Goal: Answer question/provide support

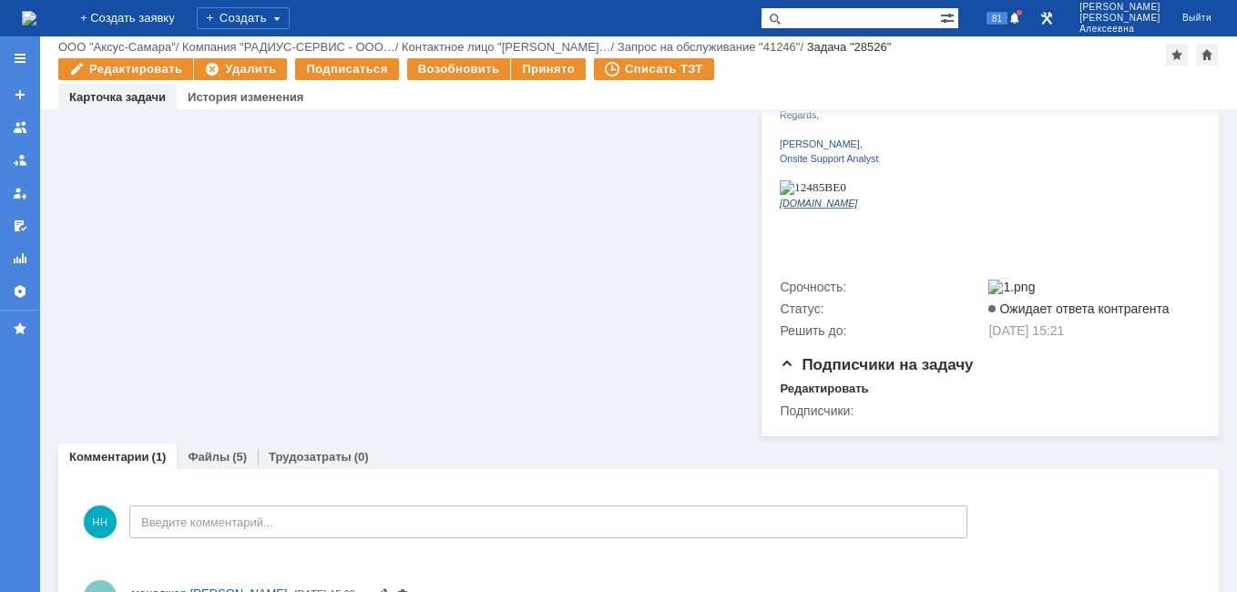
scroll to position [783, 0]
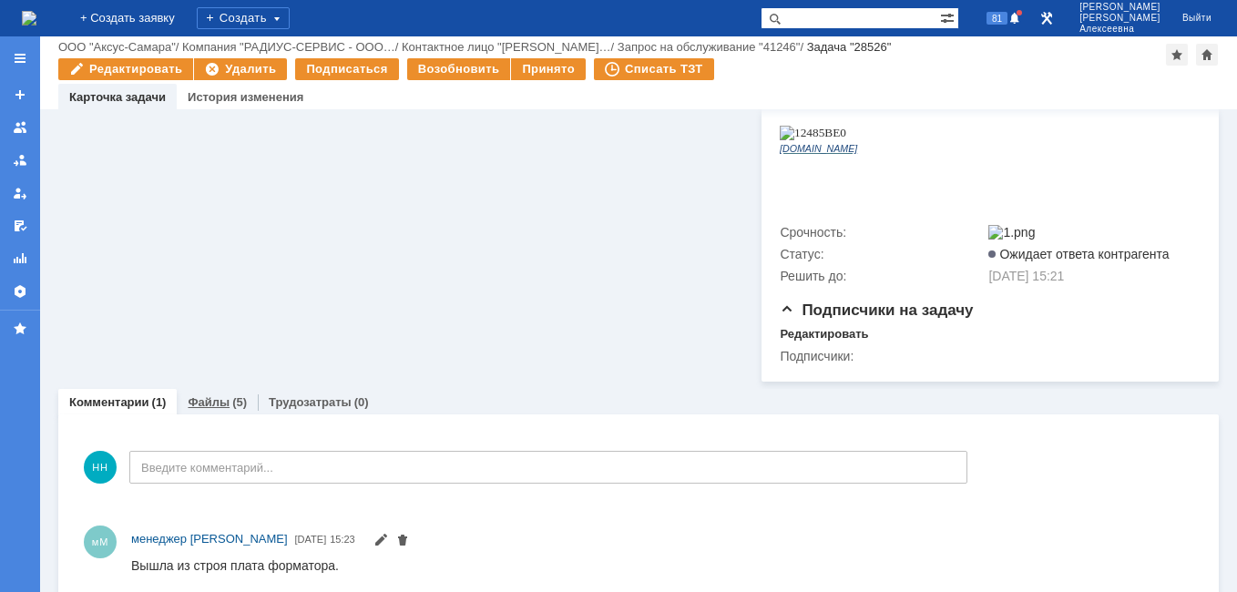
click at [211, 395] on link "Файлы" at bounding box center [209, 402] width 42 height 14
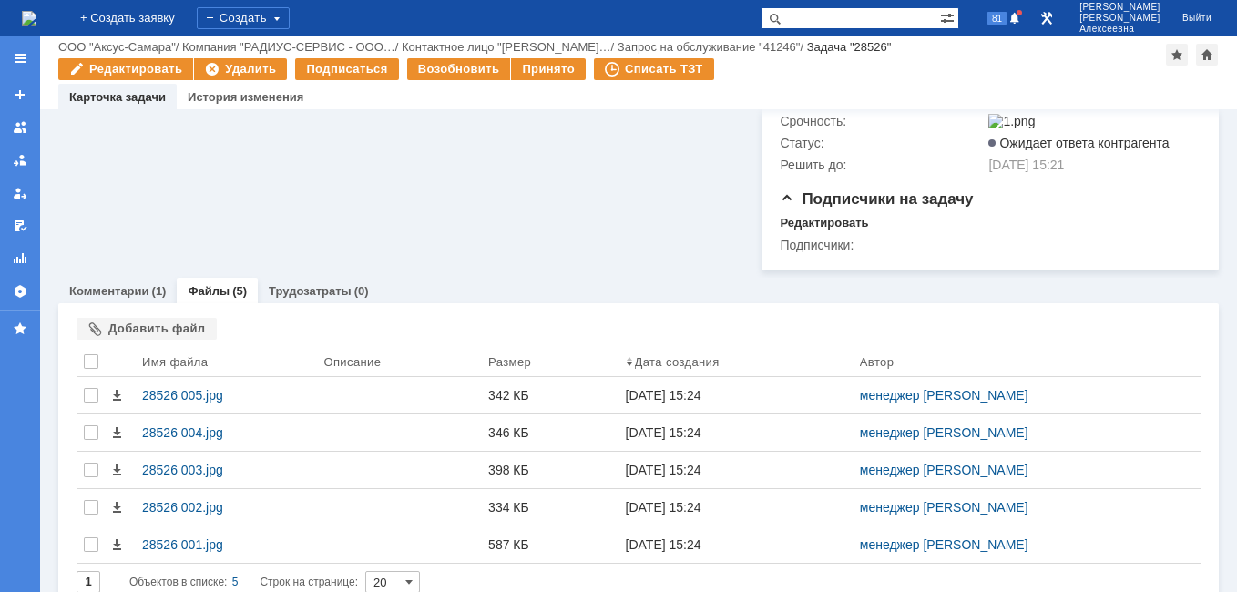
scroll to position [895, 0]
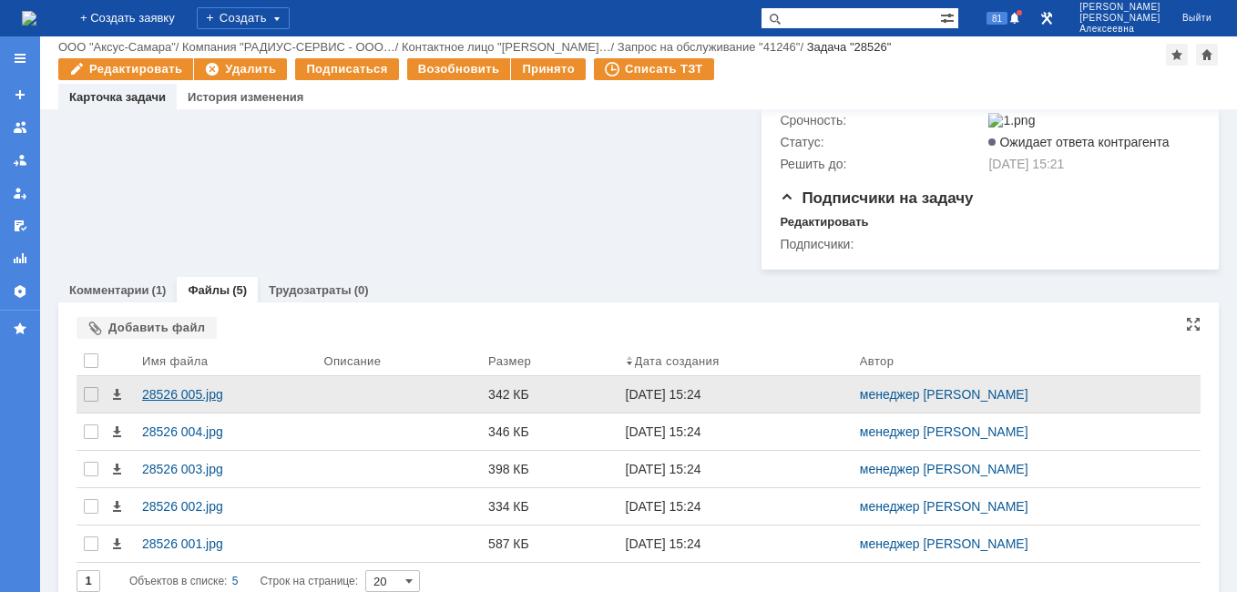
click at [167, 387] on div "28526 005.jpg" at bounding box center [225, 394] width 167 height 15
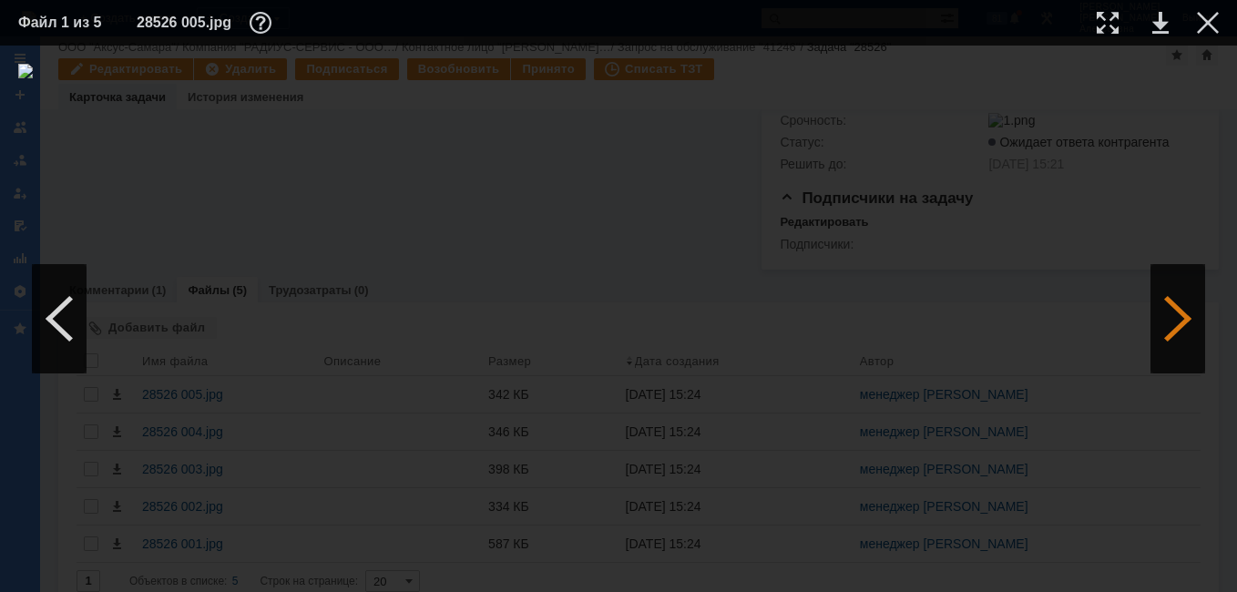
click at [1190, 328] on div at bounding box center [1177, 318] width 55 height 109
click at [1198, 307] on div at bounding box center [1177, 318] width 55 height 109
click at [1155, 25] on link at bounding box center [1160, 23] width 16 height 22
click at [1203, 27] on div at bounding box center [1208, 23] width 22 height 22
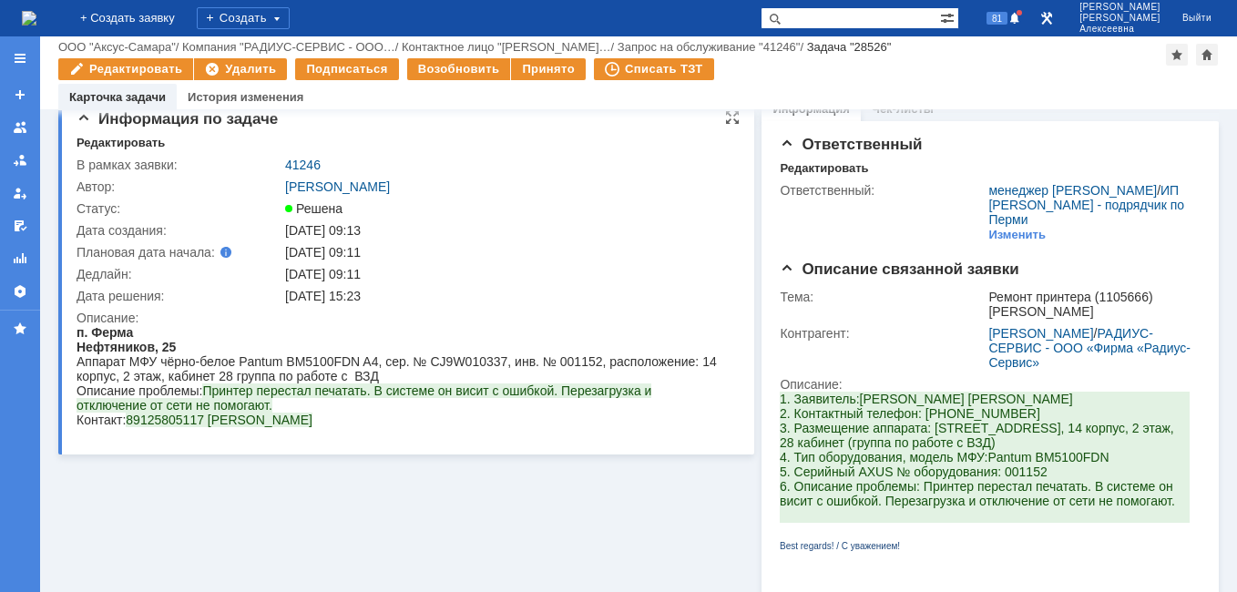
scroll to position [0, 0]
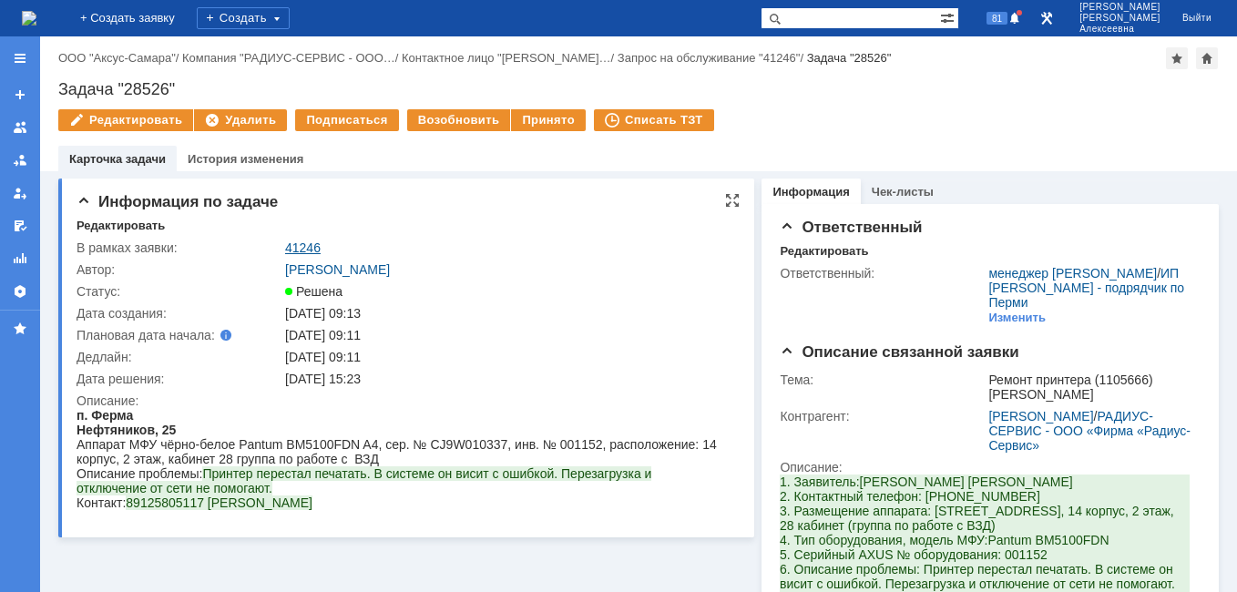
click at [302, 249] on link "41246" at bounding box center [303, 247] width 36 height 15
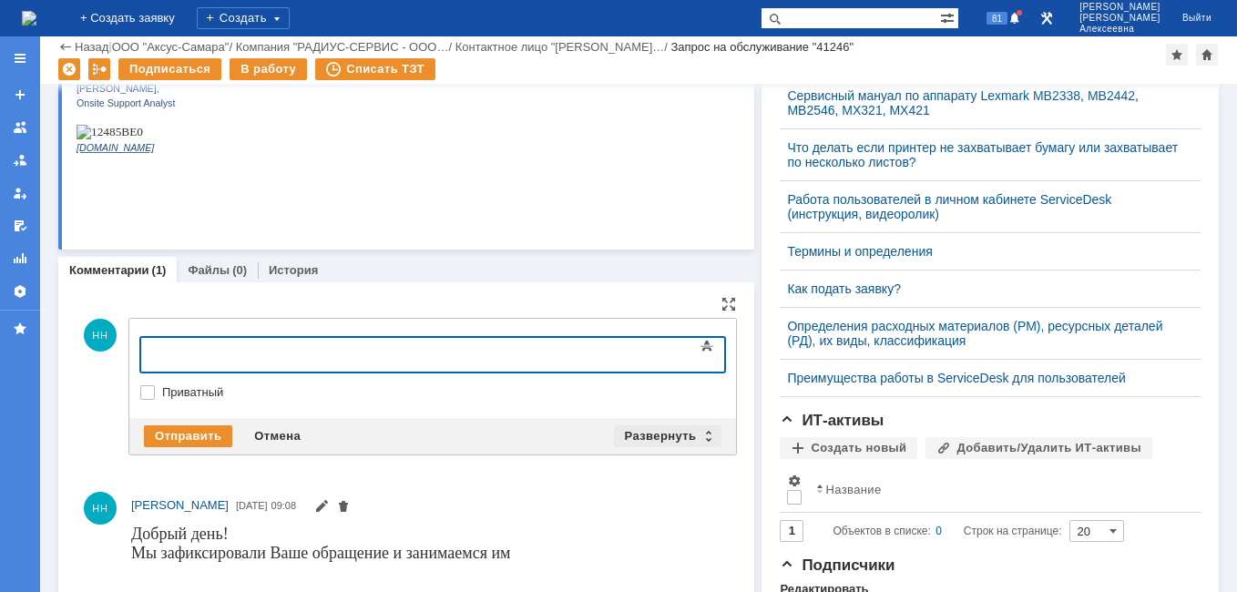
click at [701, 431] on div "Развернуть" at bounding box center [668, 436] width 108 height 22
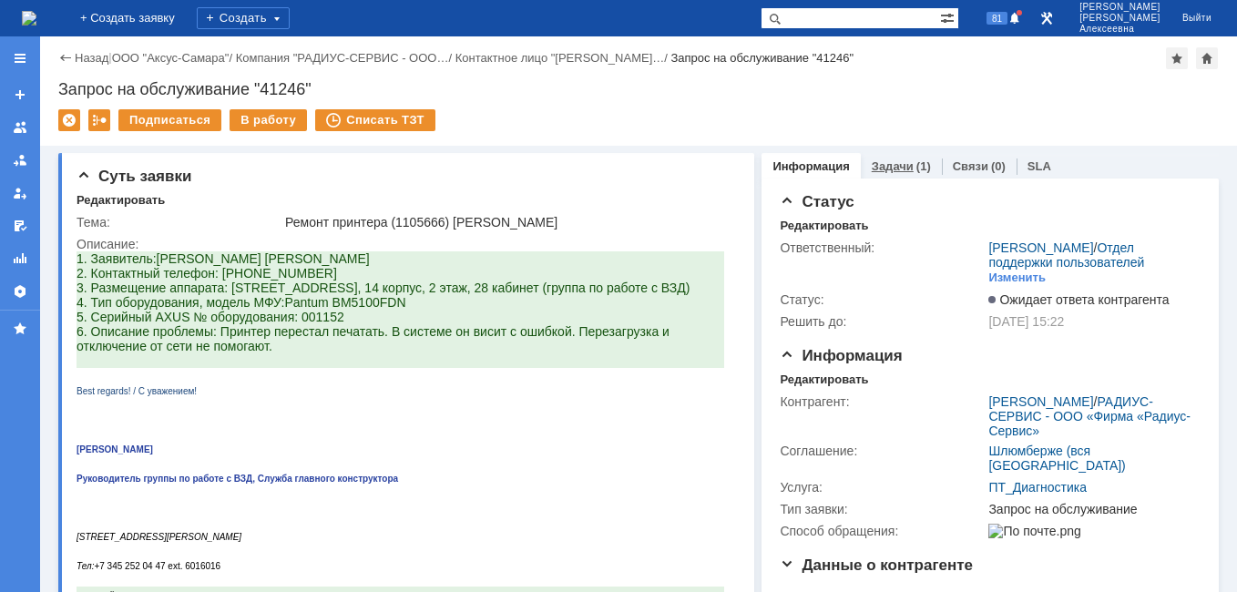
click at [876, 170] on link "Задачи" at bounding box center [893, 166] width 42 height 14
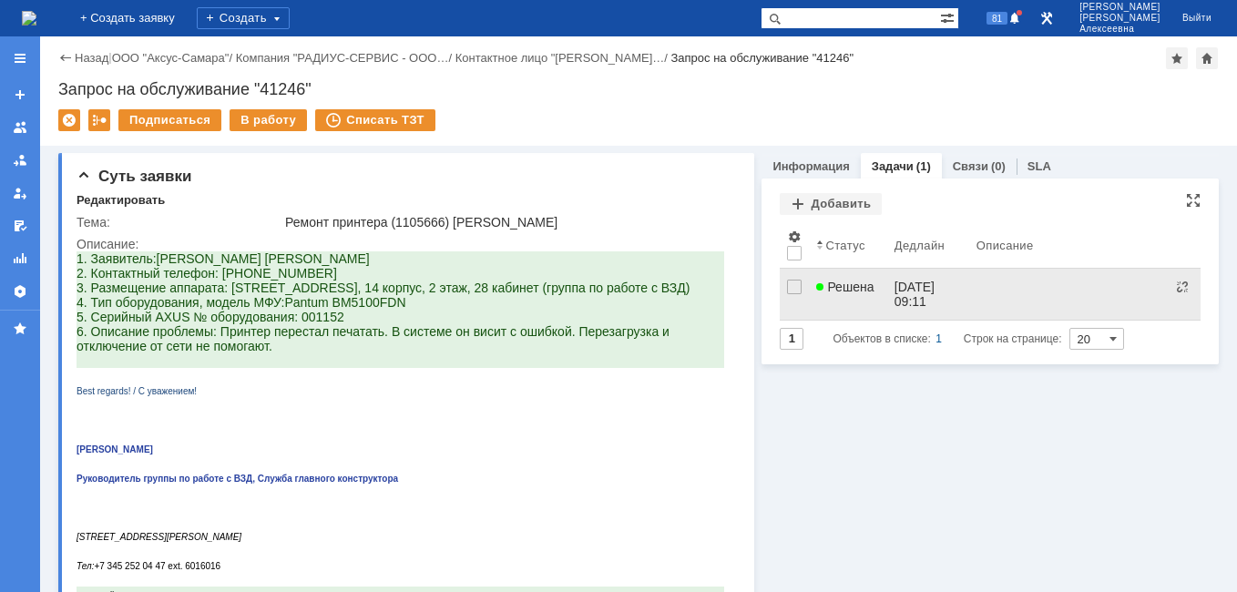
click at [831, 287] on span "Решена" at bounding box center [844, 287] width 57 height 15
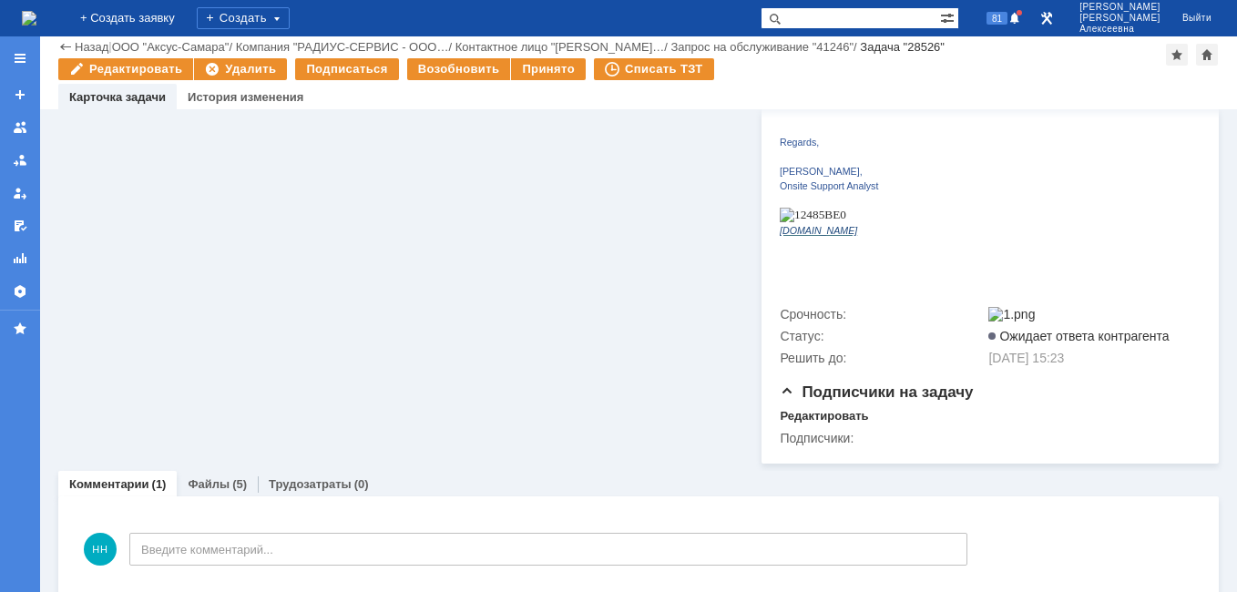
scroll to position [729, 0]
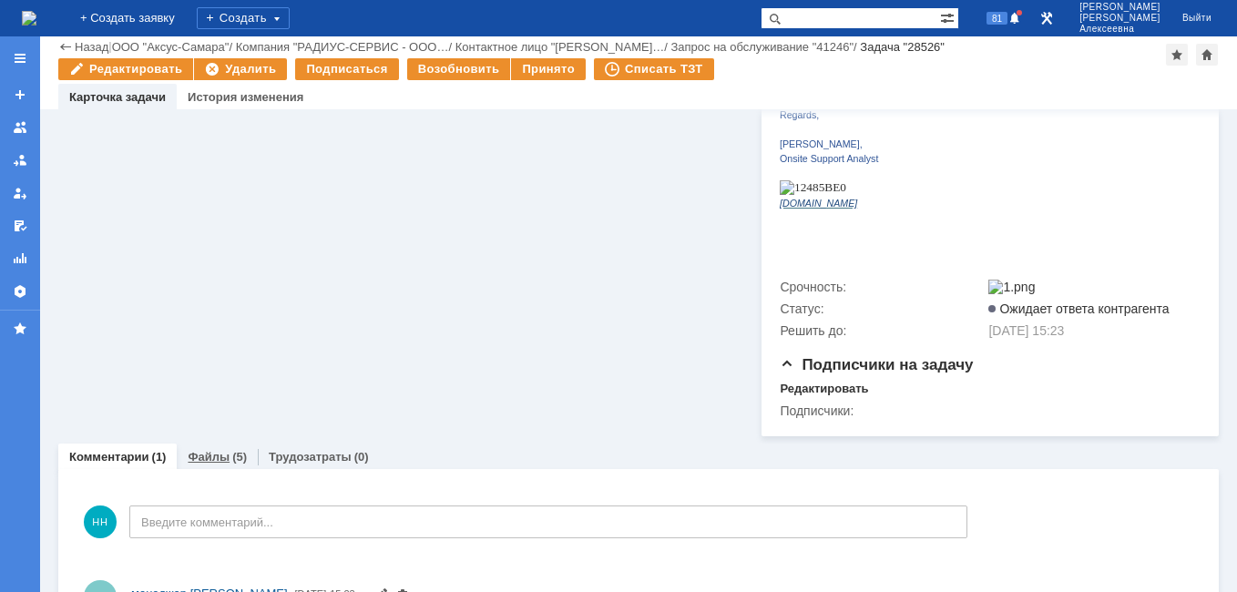
click at [219, 450] on link "Файлы" at bounding box center [209, 457] width 42 height 14
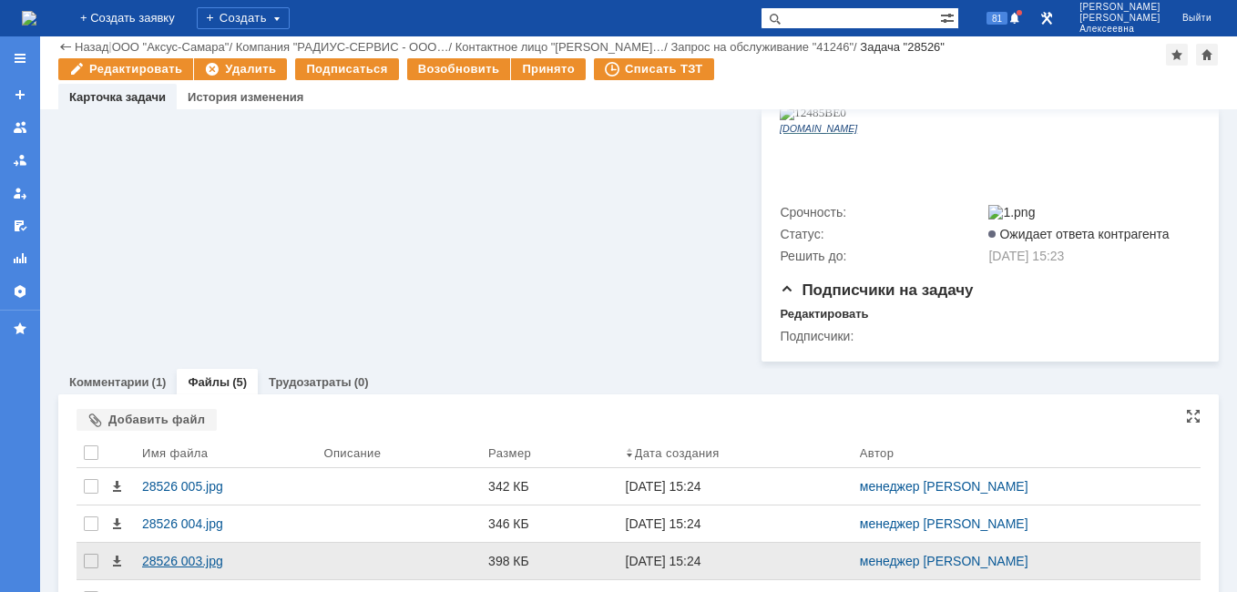
scroll to position [895, 0]
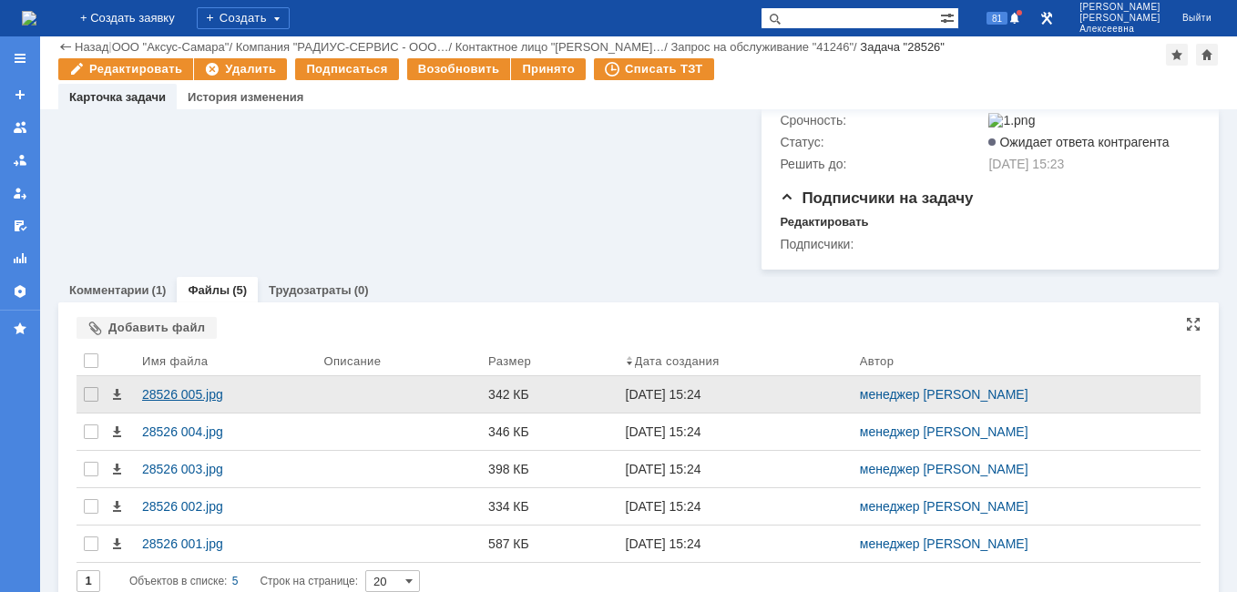
click at [197, 387] on div "28526 005.jpg" at bounding box center [225, 394] width 167 height 15
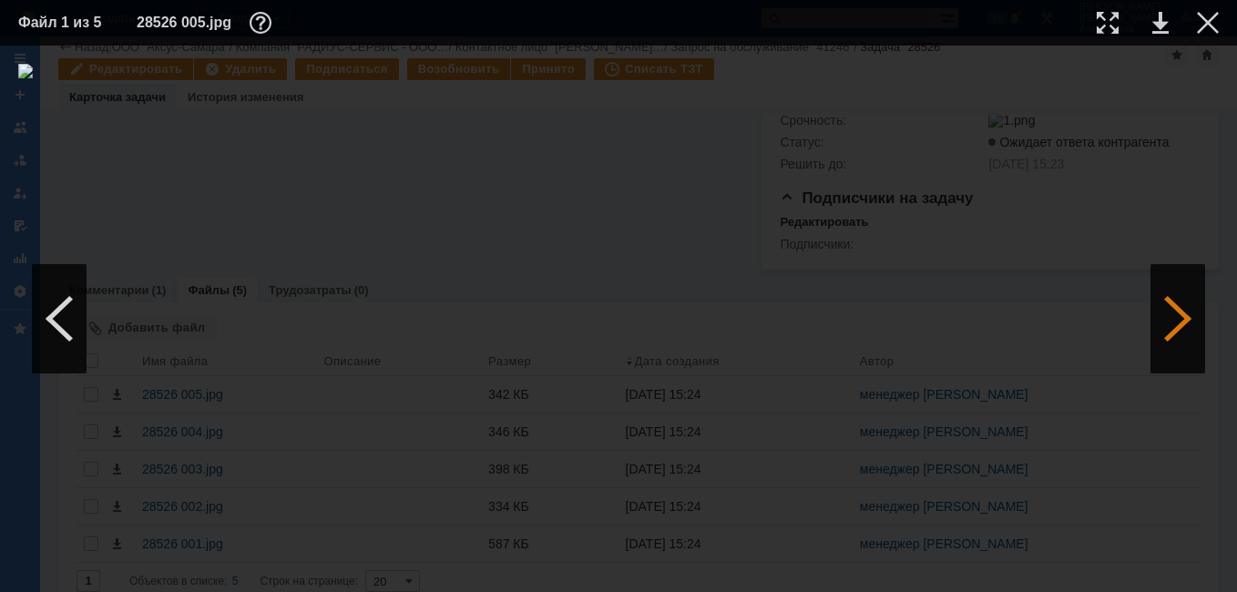
click at [1178, 311] on div at bounding box center [1177, 318] width 55 height 109
click at [1158, 22] on link at bounding box center [1160, 23] width 16 height 22
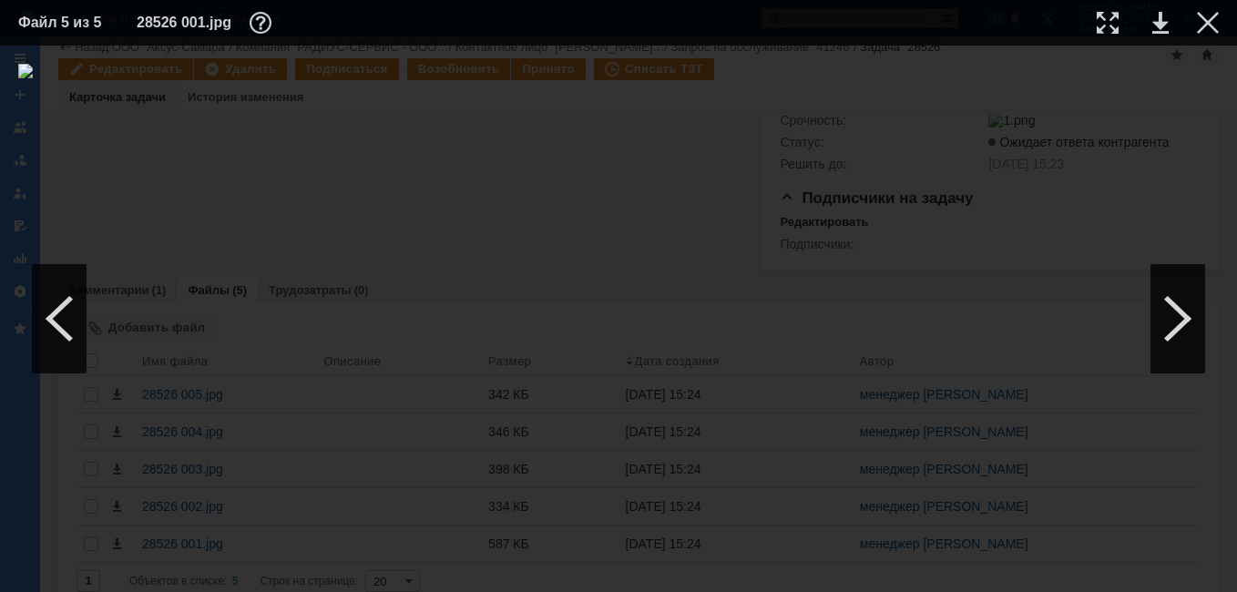
click at [1207, 35] on td at bounding box center [1193, 22] width 50 height 27
click at [1209, 23] on div at bounding box center [1208, 23] width 22 height 22
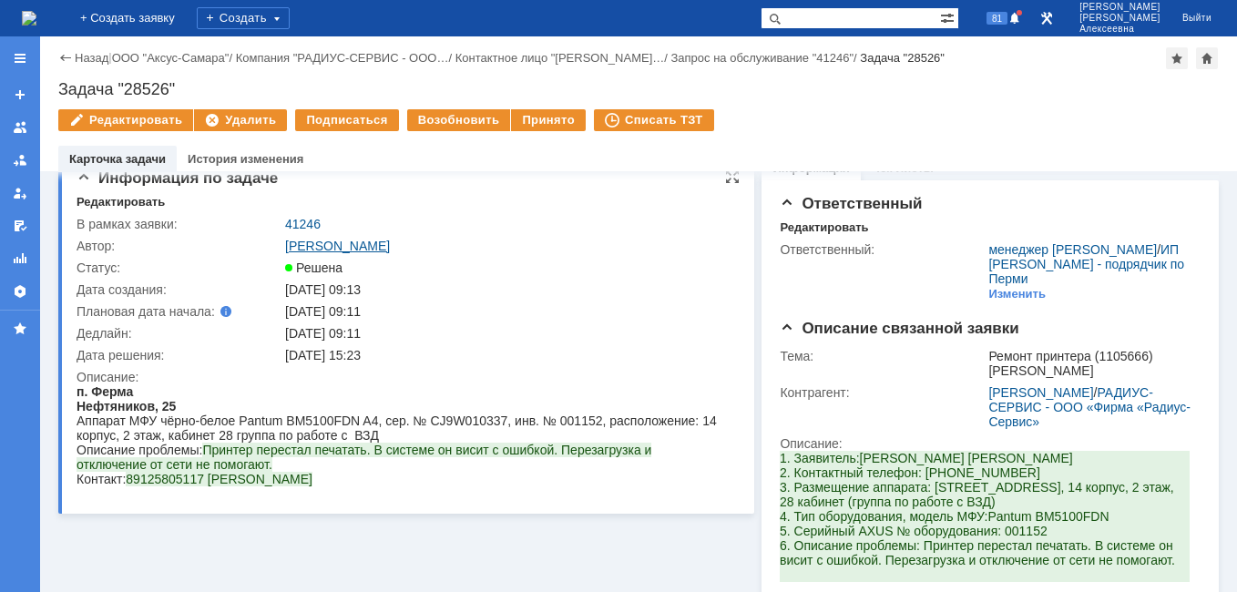
scroll to position [0, 0]
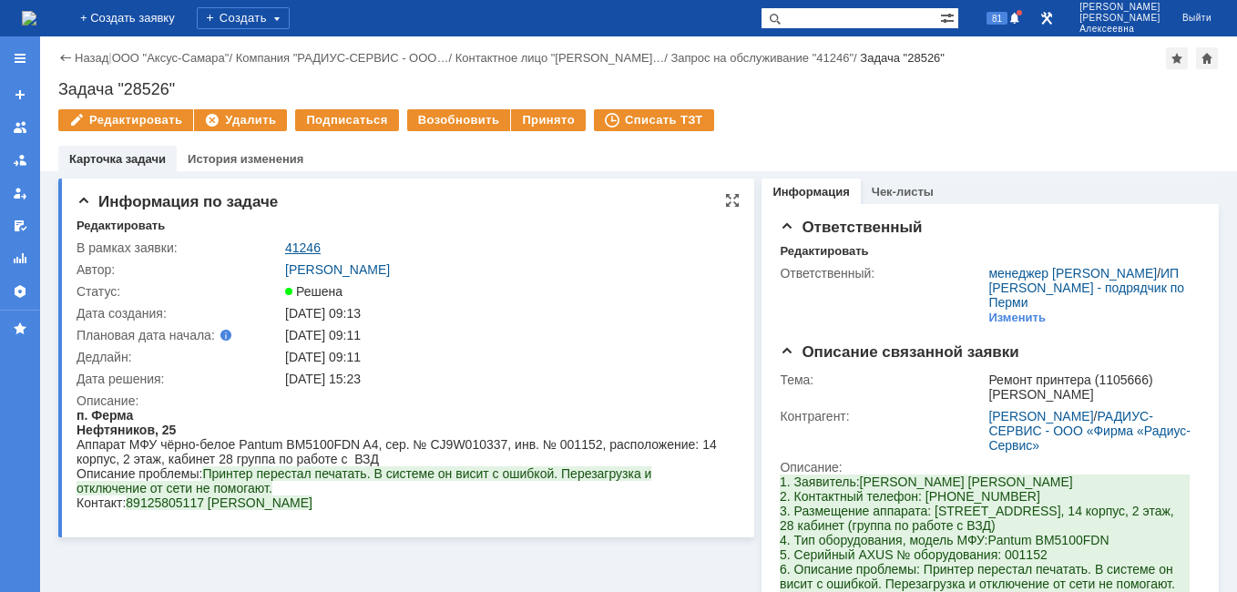
click at [303, 244] on link "41246" at bounding box center [303, 247] width 36 height 15
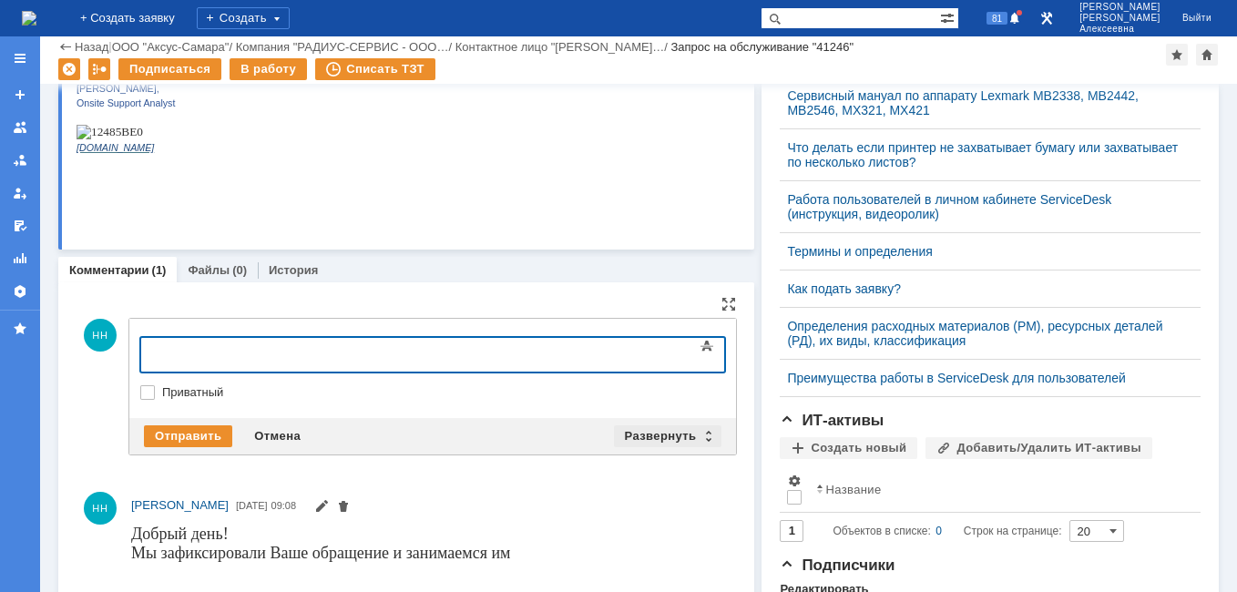
click at [698, 440] on div "Развернуть" at bounding box center [668, 436] width 108 height 22
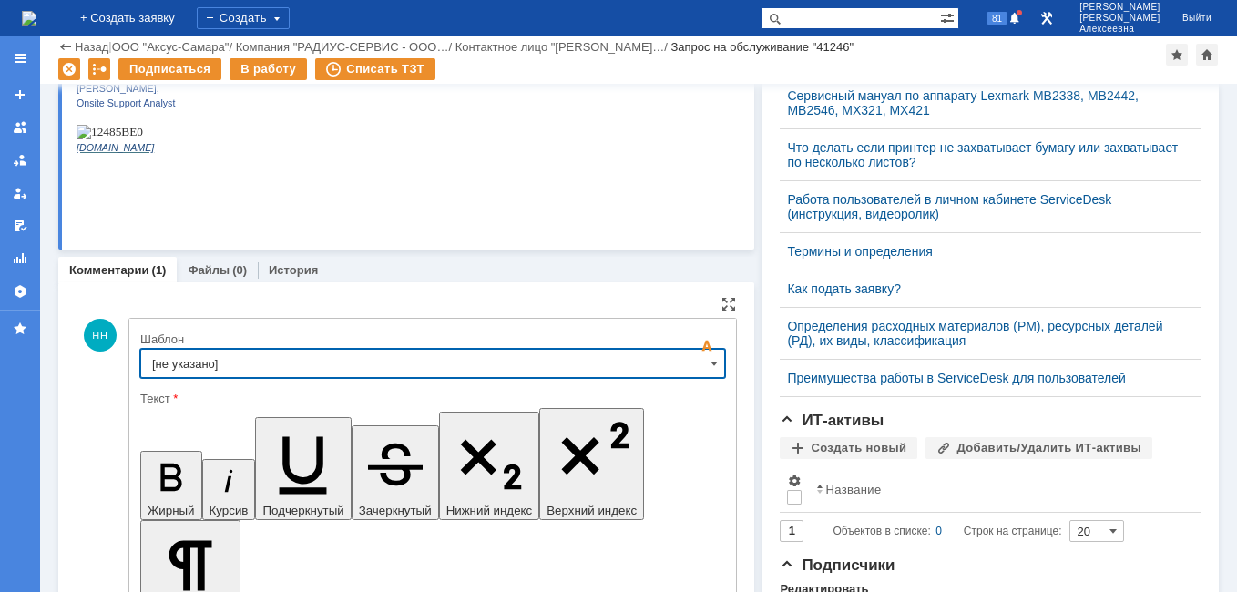
click at [714, 372] on input "[не указано]" at bounding box center [432, 363] width 585 height 29
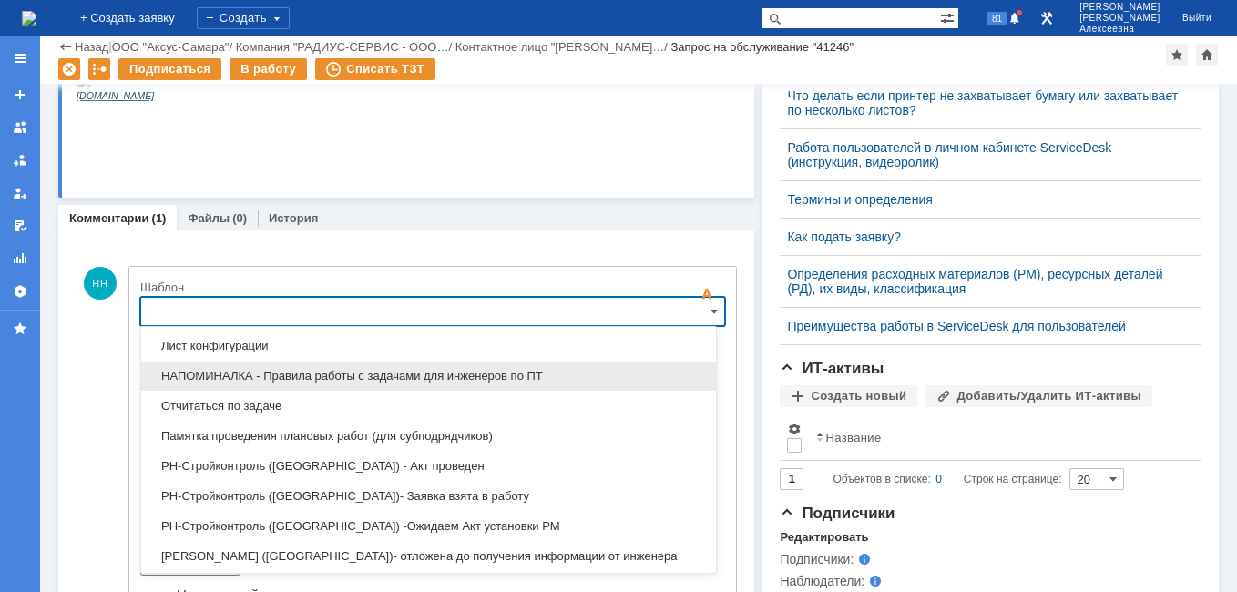
scroll to position [990, 0]
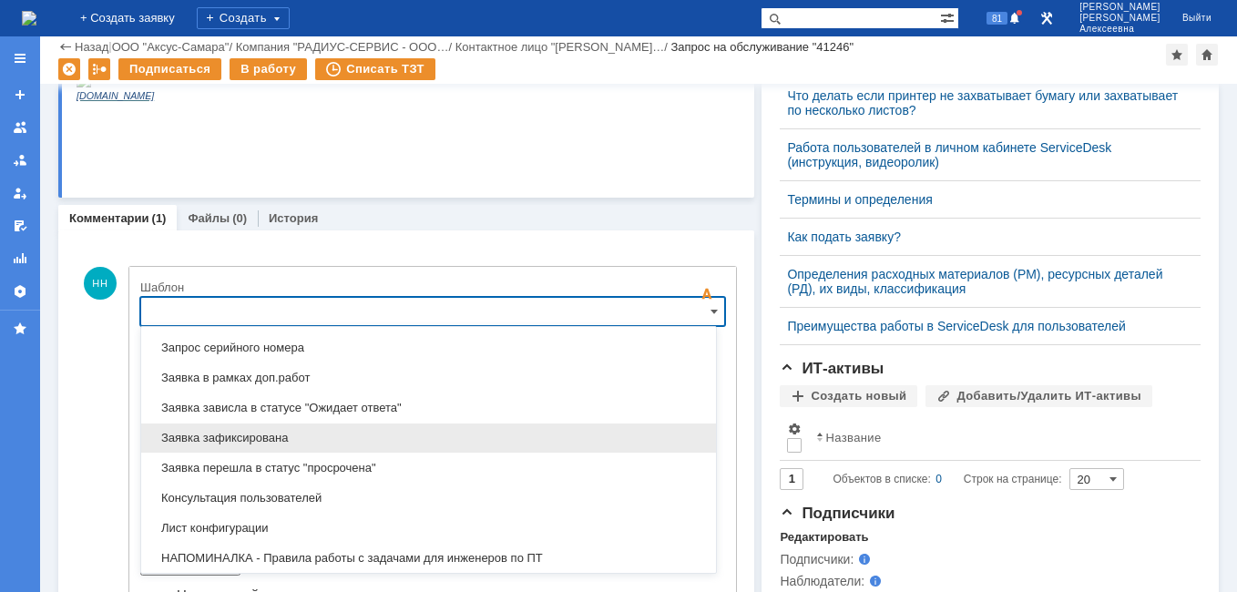
click at [265, 441] on span "Заявка зафиксирована" at bounding box center [428, 438] width 553 height 15
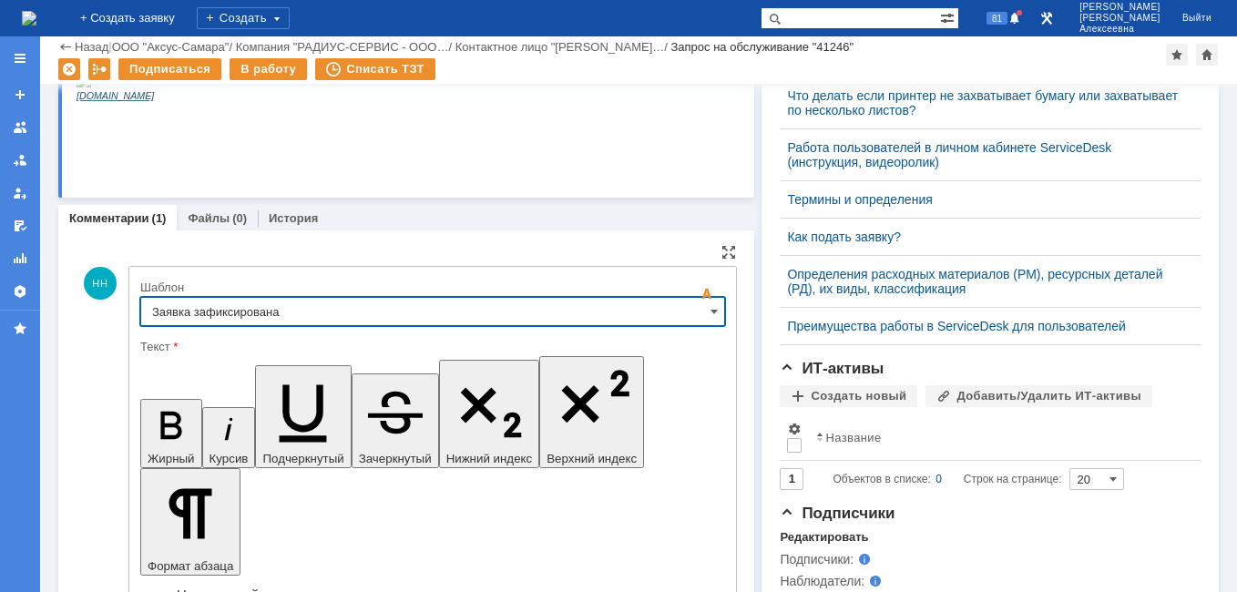
type input "Заявка зафиксирована"
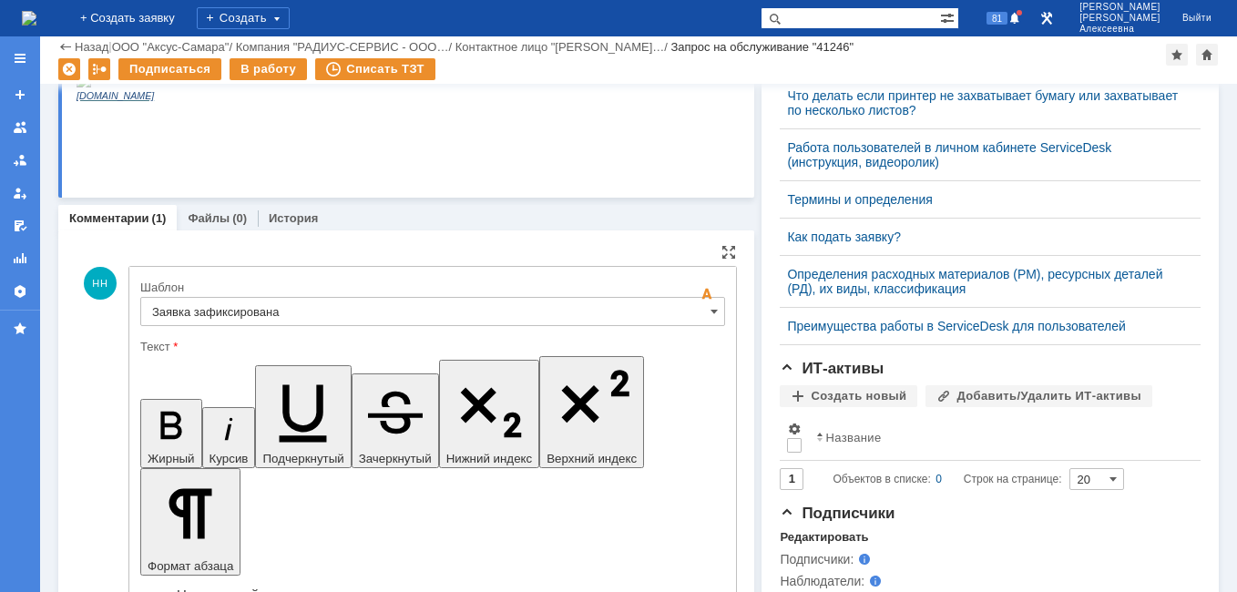
drag, startPoint x: 553, startPoint y: 4554, endPoint x: 171, endPoint y: 4540, distance: 381.9
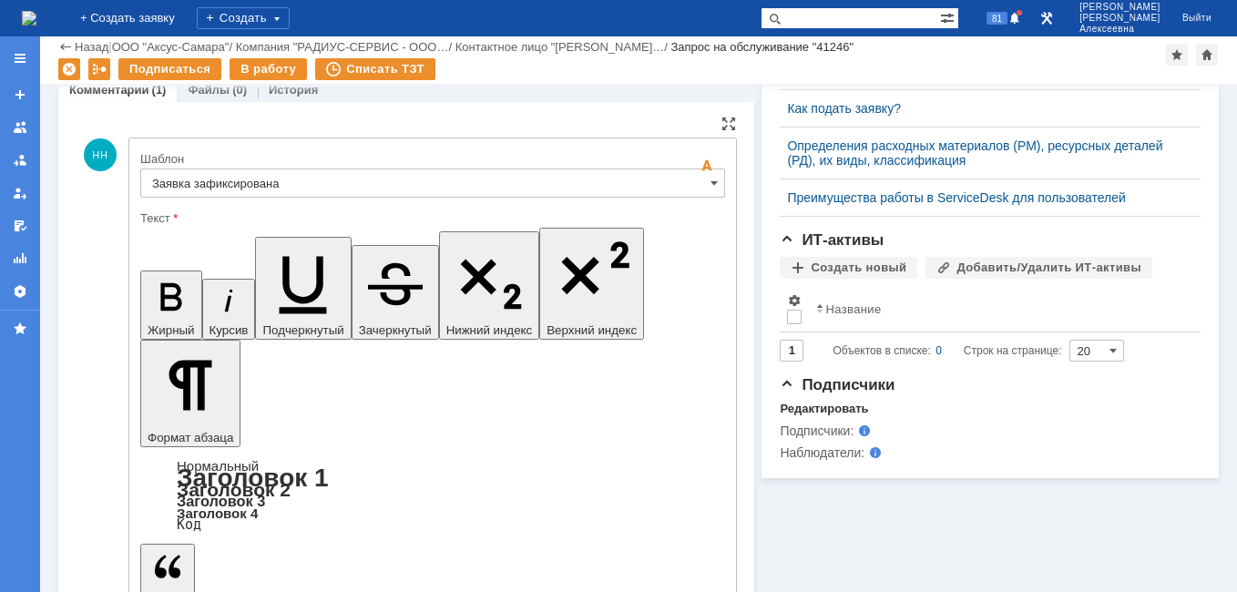
scroll to position [780, 0]
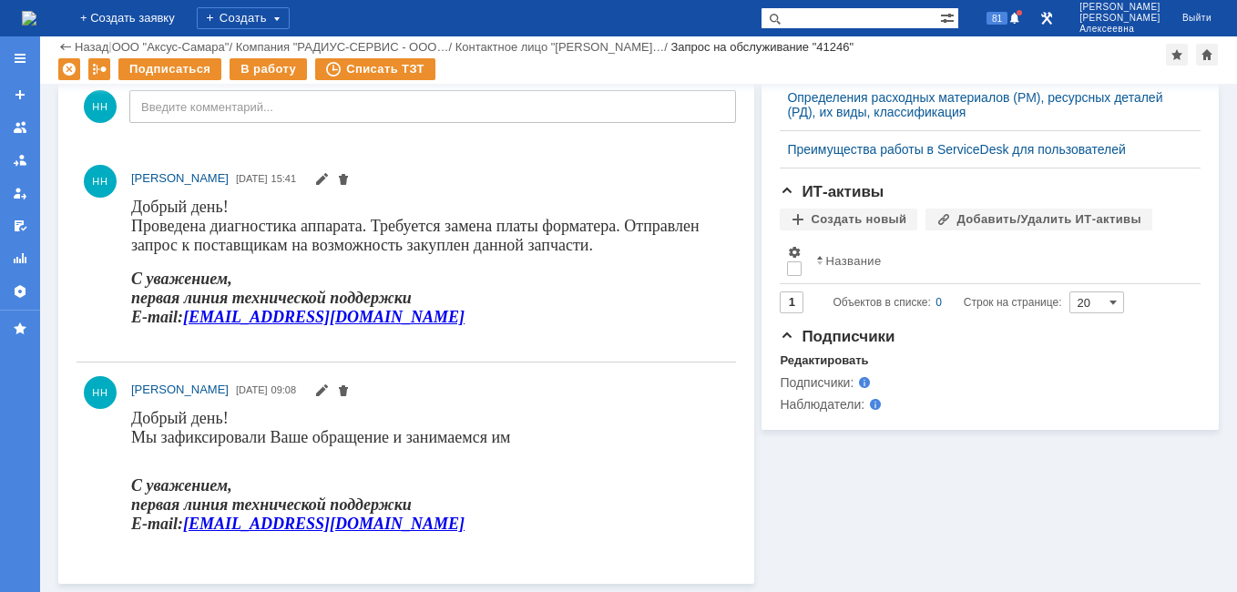
scroll to position [0, 0]
